Goal: Find specific page/section: Find specific page/section

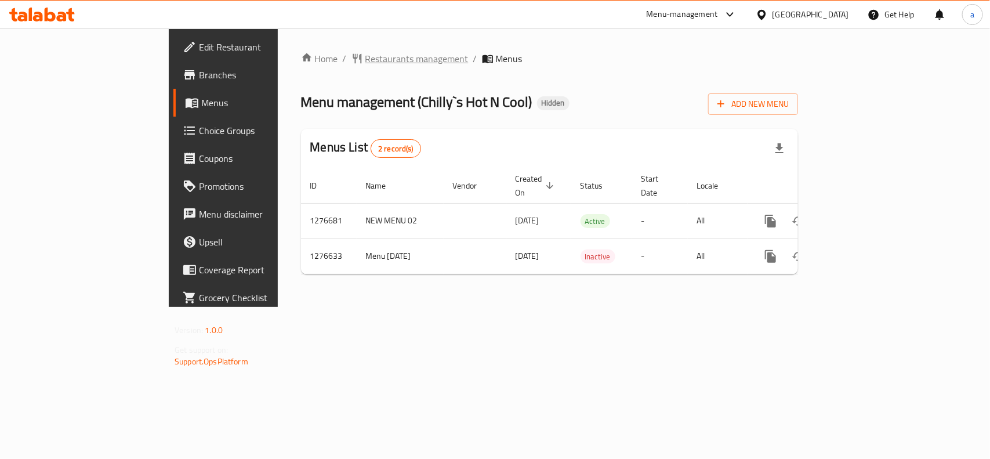
click at [365, 53] on span "Restaurants management" at bounding box center [416, 59] width 103 height 14
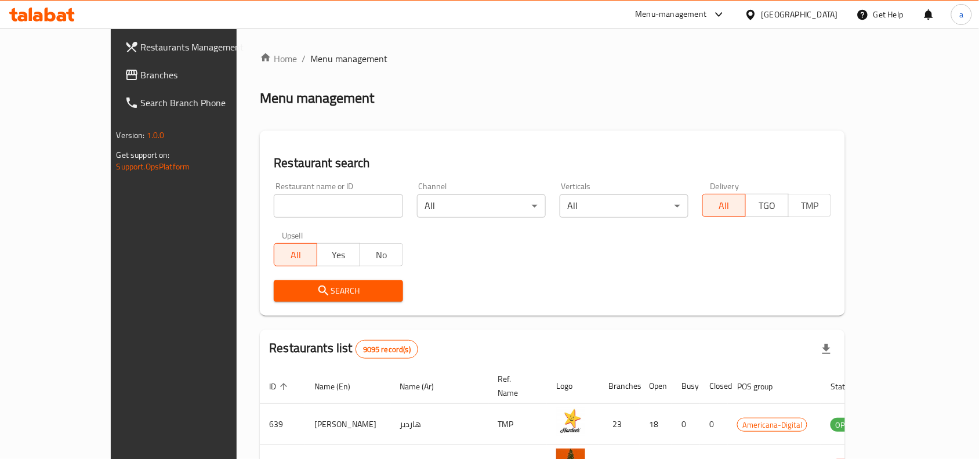
click at [274, 207] on input "search" at bounding box center [338, 205] width 129 height 23
paste input "692041"
type input "692041"
click button "Search" at bounding box center [338, 290] width 129 height 21
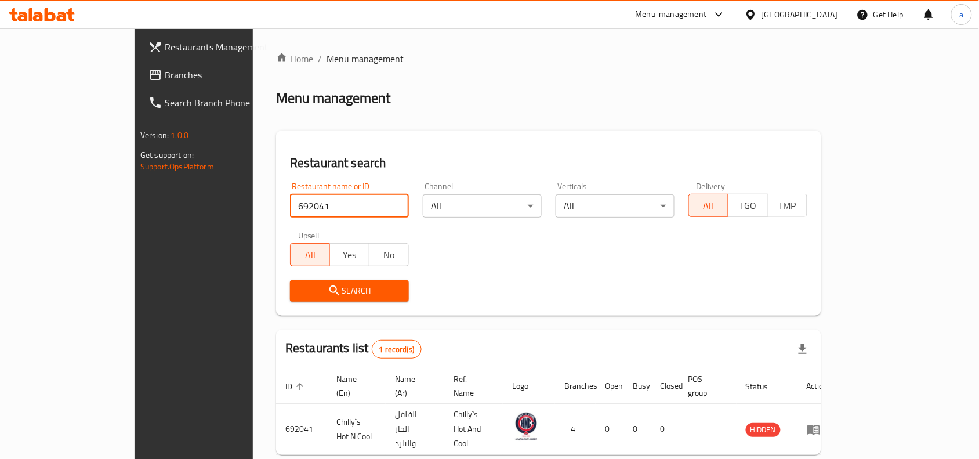
click at [828, 13] on div "[GEOGRAPHIC_DATA]" at bounding box center [800, 14] width 77 height 13
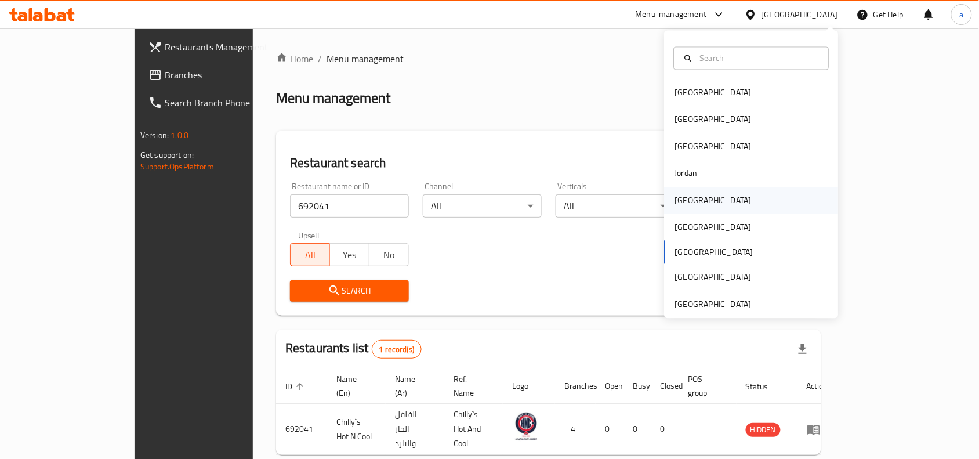
click at [689, 201] on div "[GEOGRAPHIC_DATA]" at bounding box center [713, 200] width 95 height 27
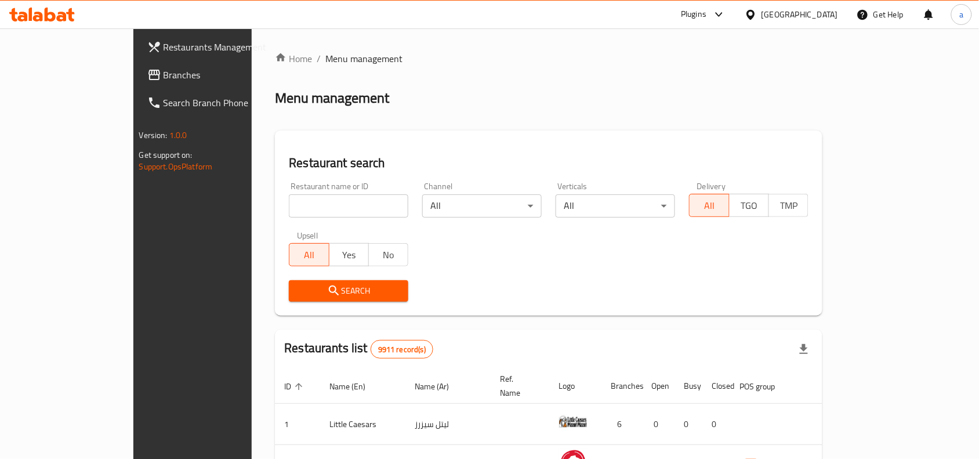
click at [164, 74] on span "Branches" at bounding box center [226, 75] width 124 height 14
